Goal: Task Accomplishment & Management: Use online tool/utility

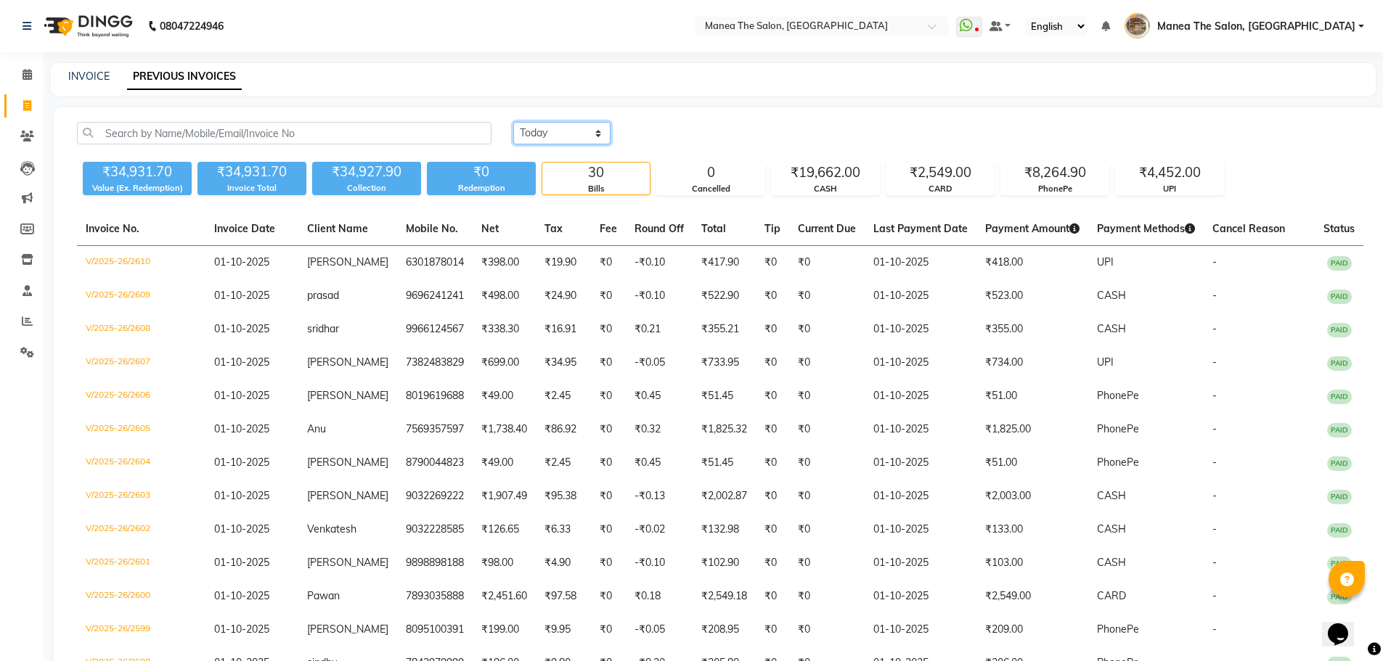
click at [547, 126] on select "Today Yesterday Custom Range" at bounding box center [561, 133] width 97 height 23
select select "today"
click at [513, 122] on select "Today Yesterday Custom Range" at bounding box center [561, 133] width 97 height 23
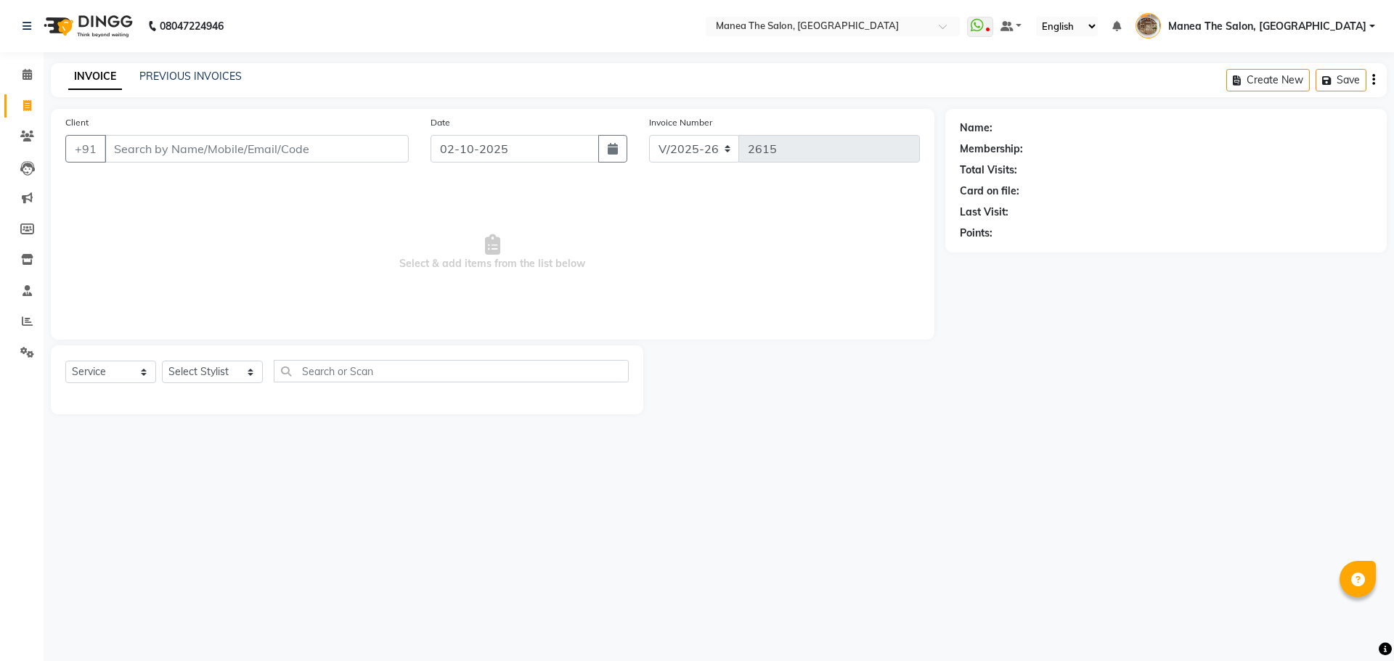
select select "7287"
select select "service"
